Goal: Information Seeking & Learning: Learn about a topic

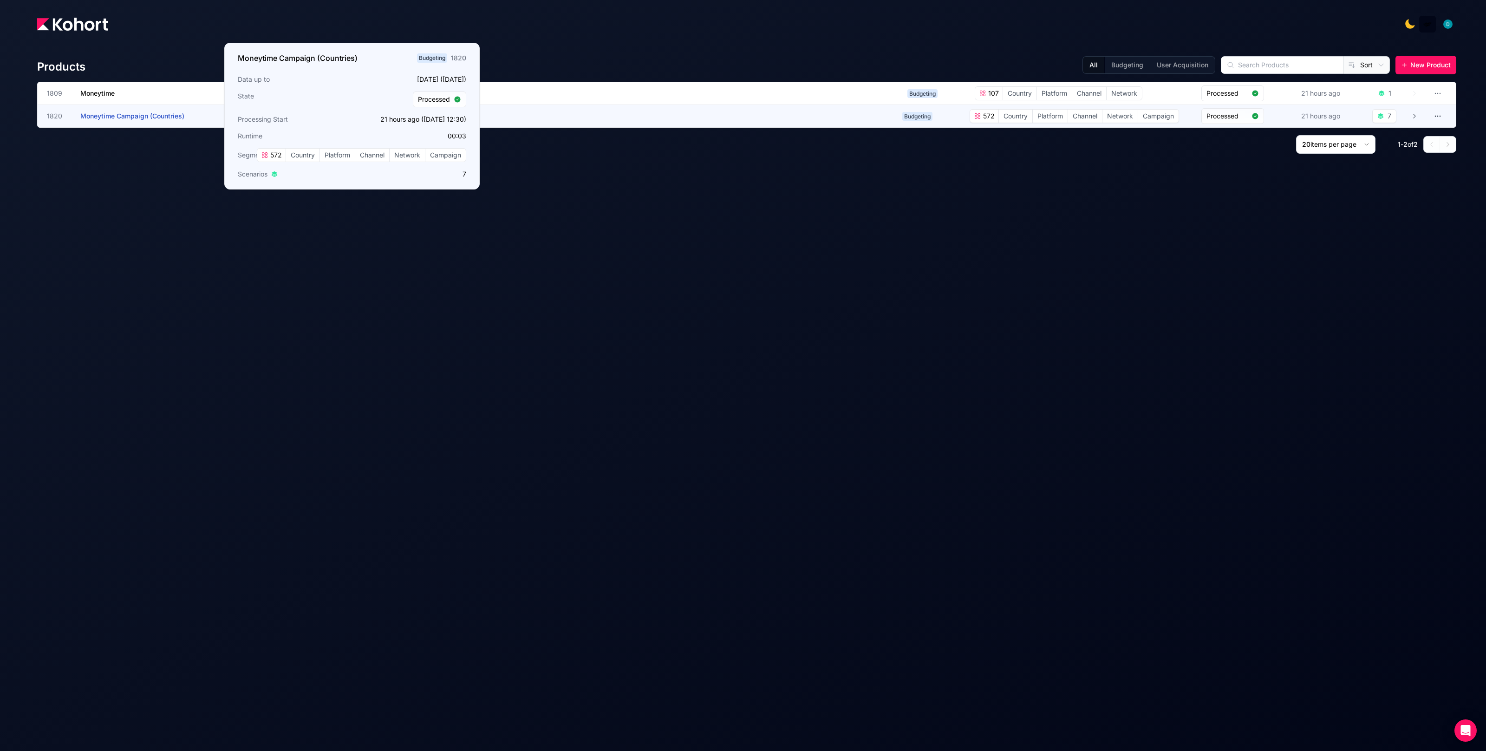
click at [168, 112] on span "Moneytime Campaign (Countries)" at bounding box center [132, 116] width 104 height 8
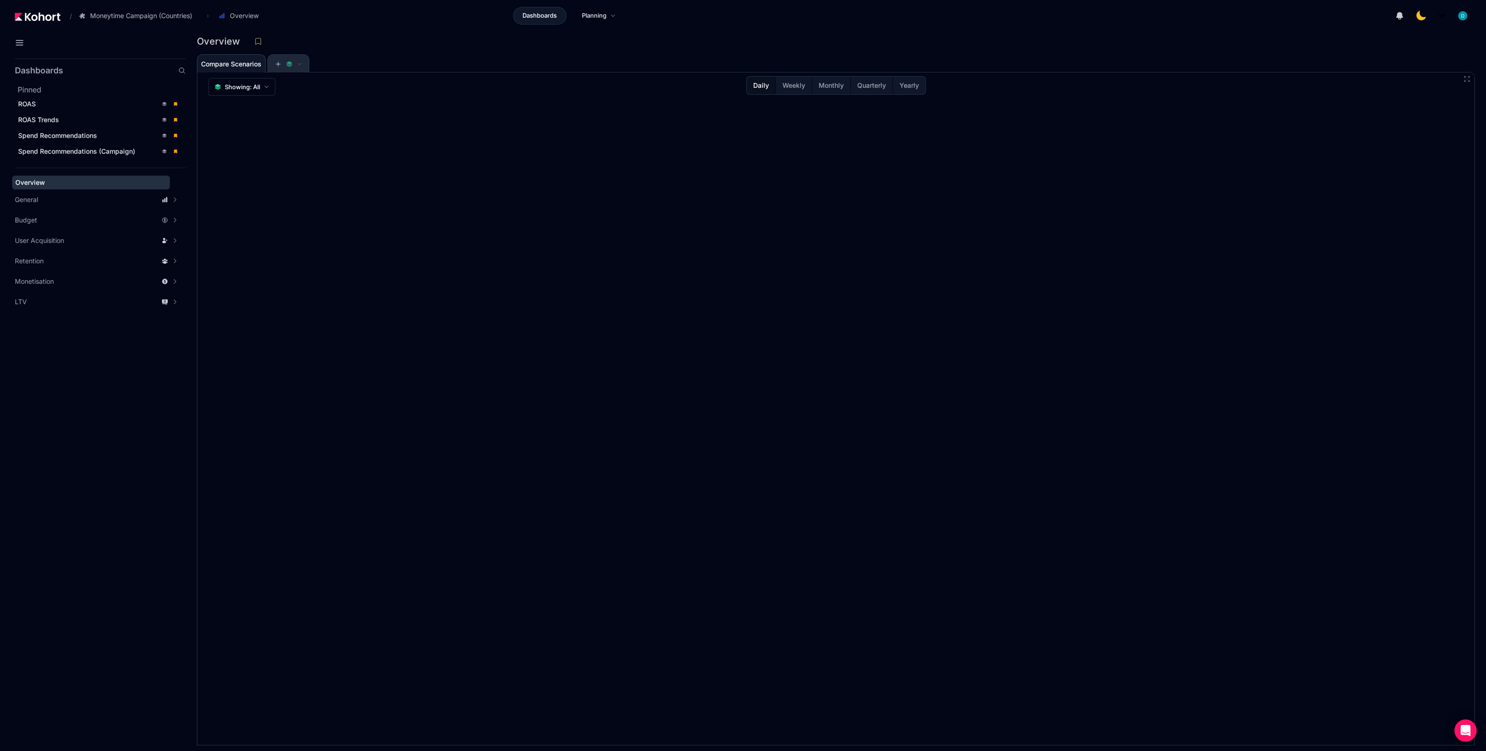
click at [306, 60] on span at bounding box center [288, 64] width 41 height 19
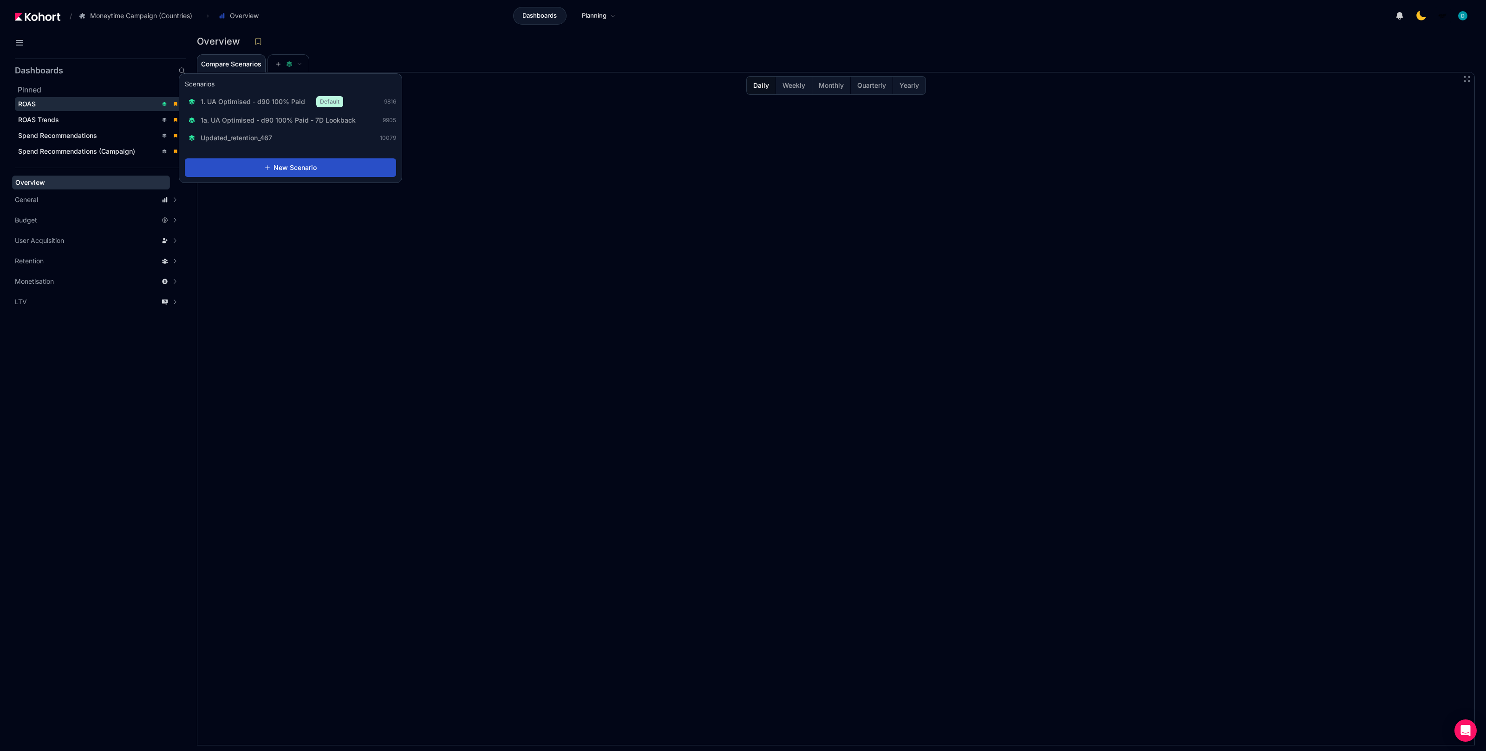
scroll to position [0, 0]
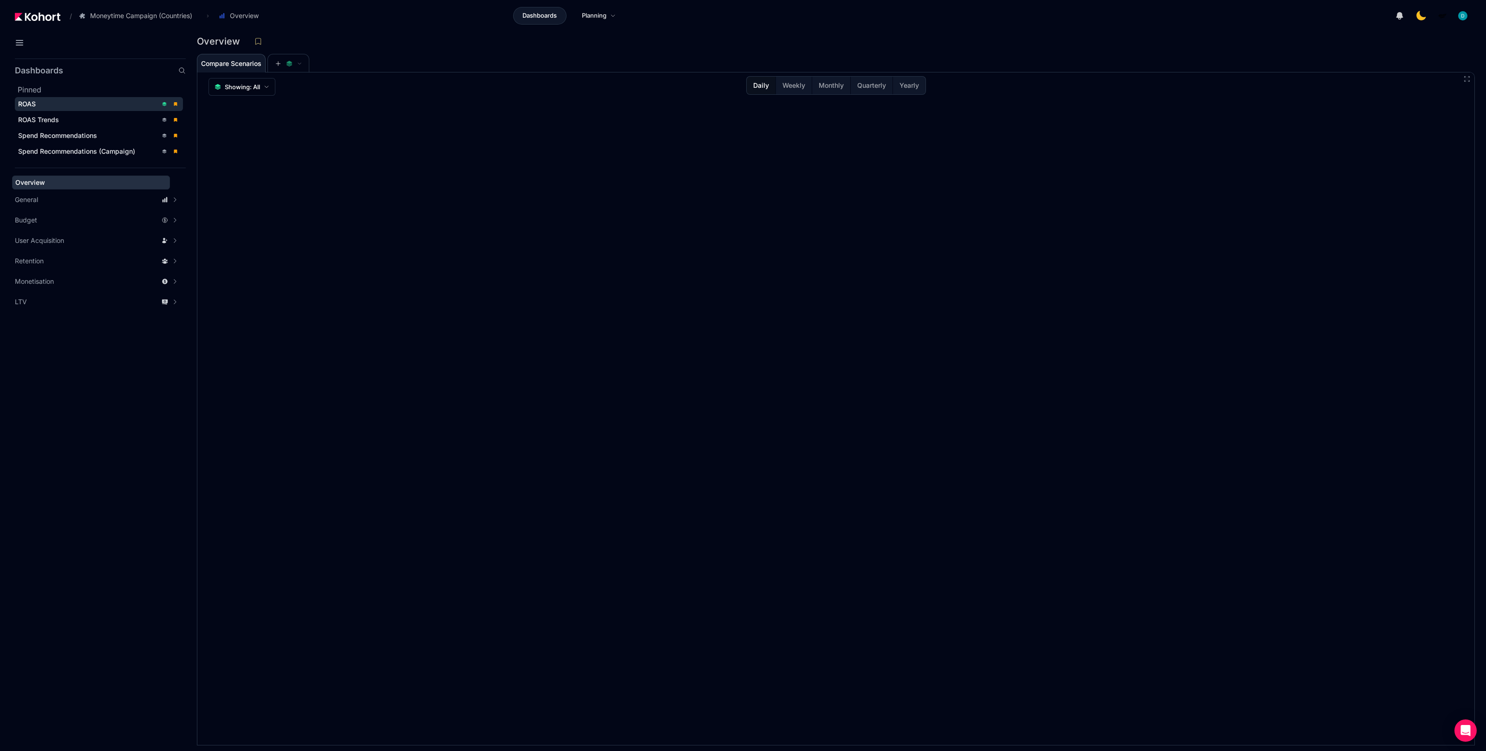
click at [98, 101] on div "ROAS" at bounding box center [87, 103] width 139 height 9
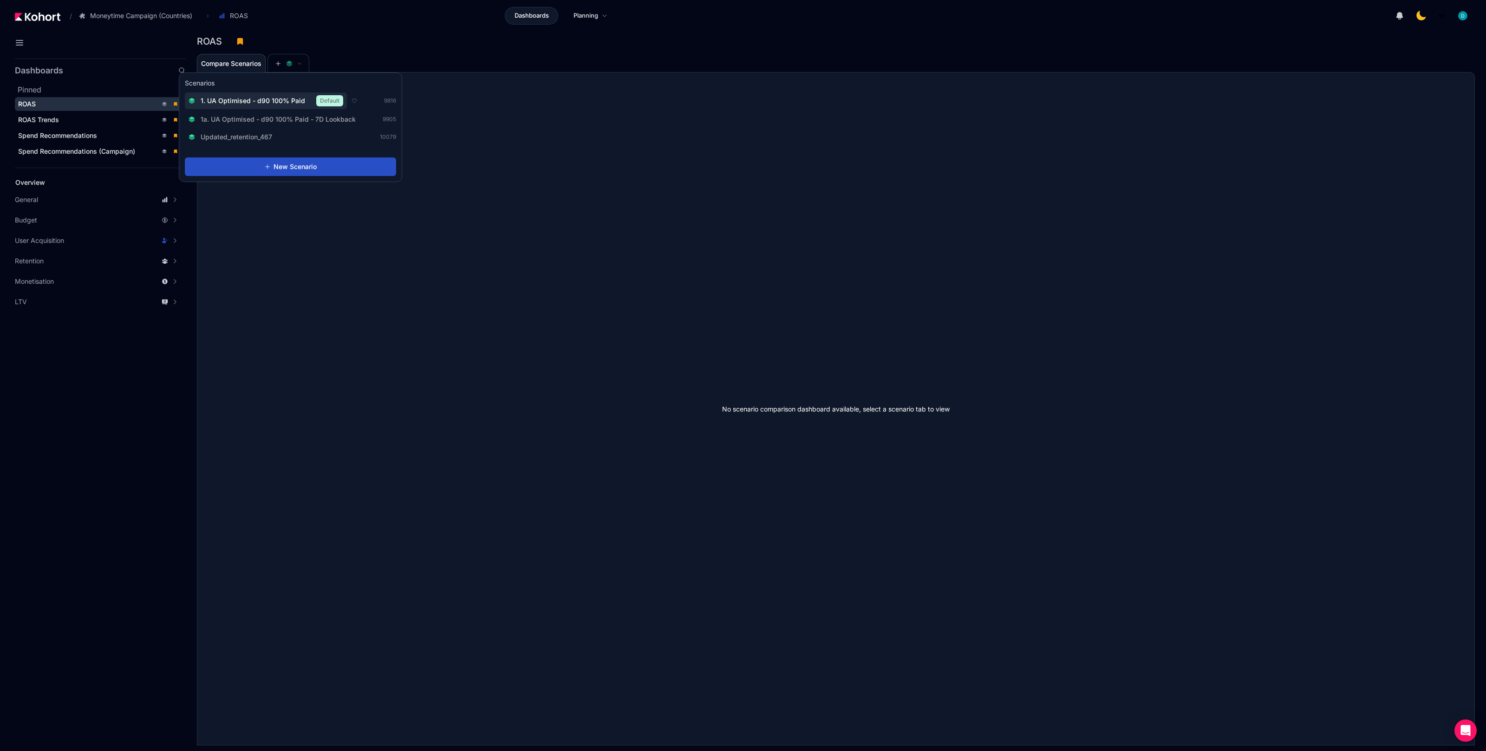
click at [285, 102] on span "1. UA Optimised - d90 100% Paid" at bounding box center [253, 100] width 104 height 9
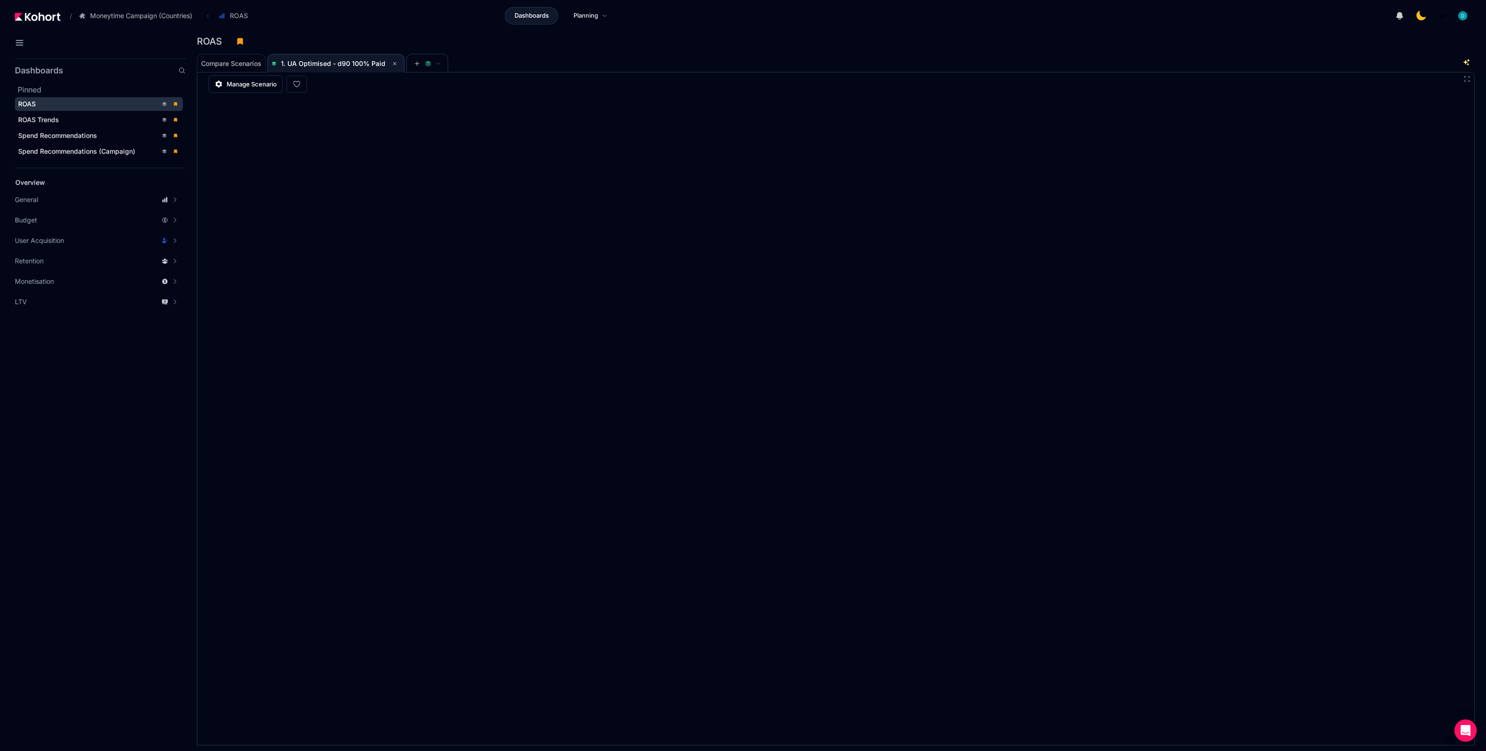
click at [811, 52] on div "ROAS" at bounding box center [836, 44] width 1278 height 20
